Goal: Transaction & Acquisition: Purchase product/service

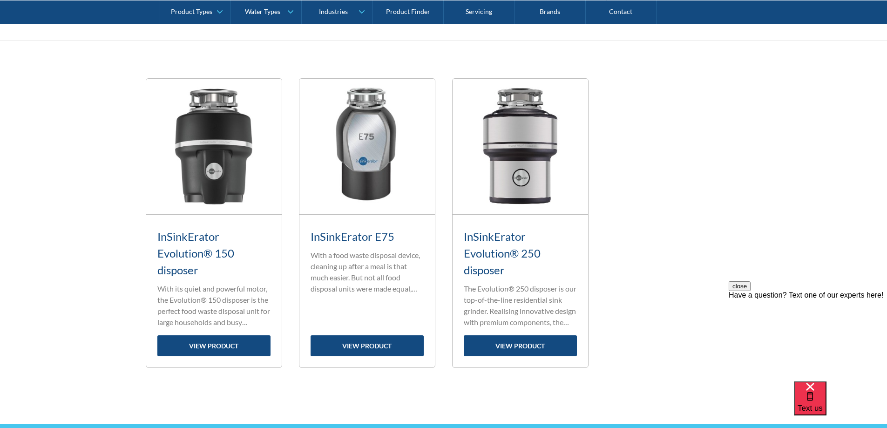
scroll to position [341, 0]
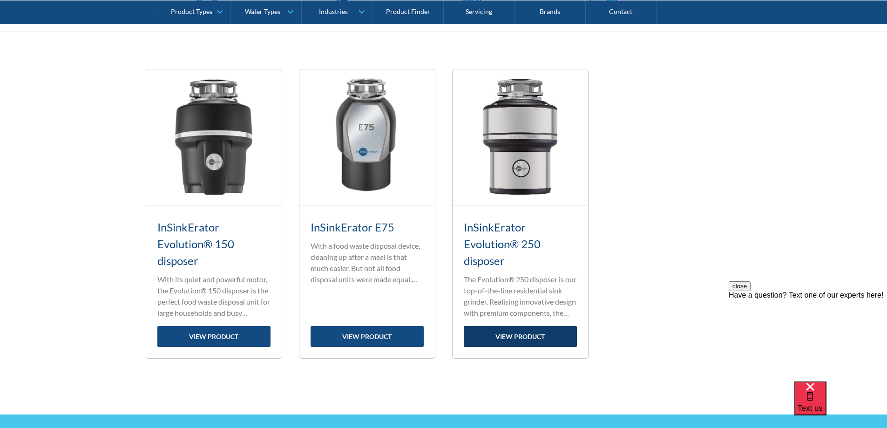
click at [523, 335] on link "view product" at bounding box center [520, 336] width 113 height 21
click at [227, 340] on link "view product" at bounding box center [213, 336] width 113 height 21
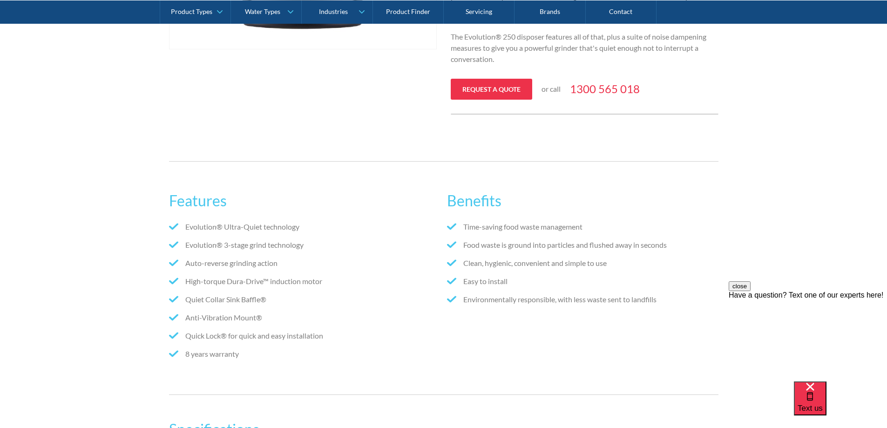
scroll to position [435, 0]
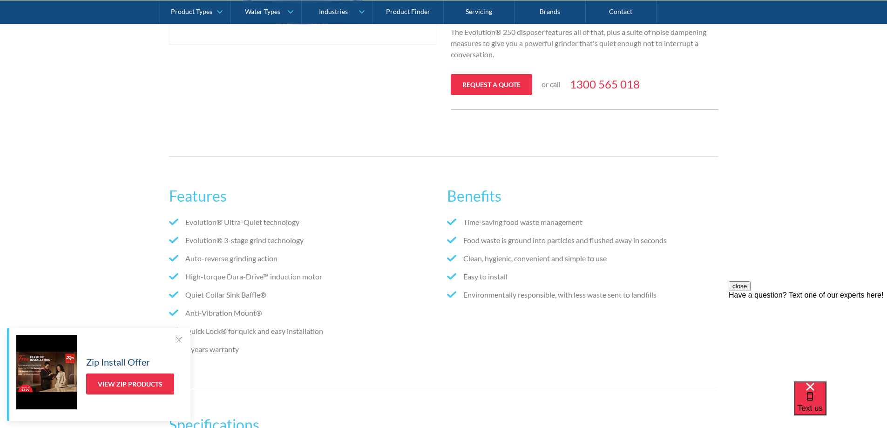
click at [179, 339] on div at bounding box center [178, 339] width 9 height 9
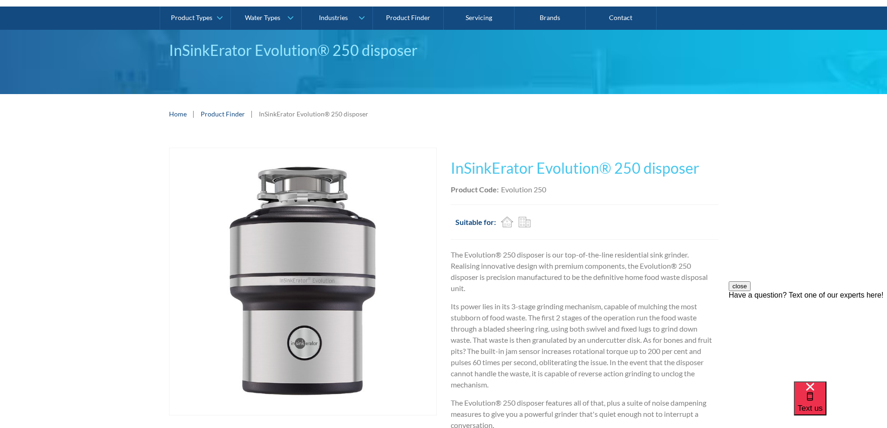
scroll to position [62, 0]
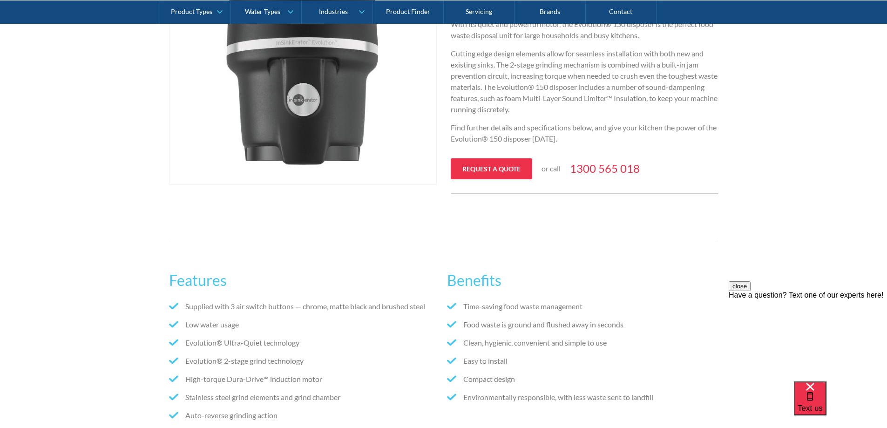
scroll to position [155, 0]
